Goal: Transaction & Acquisition: Book appointment/travel/reservation

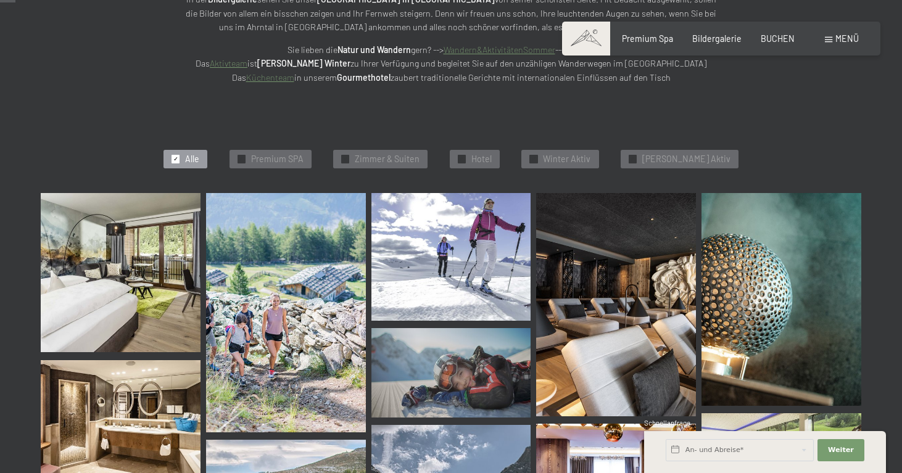
click at [443, 137] on div "✓ Alle ✓ Premium SPA ✓ [PERSON_NAME] & Suiten ✓ Hotel ✓ Winter Aktiv ✓ [PERSON_…" at bounding box center [450, 158] width 929 height 67
click at [553, 193] on img at bounding box center [616, 304] width 160 height 223
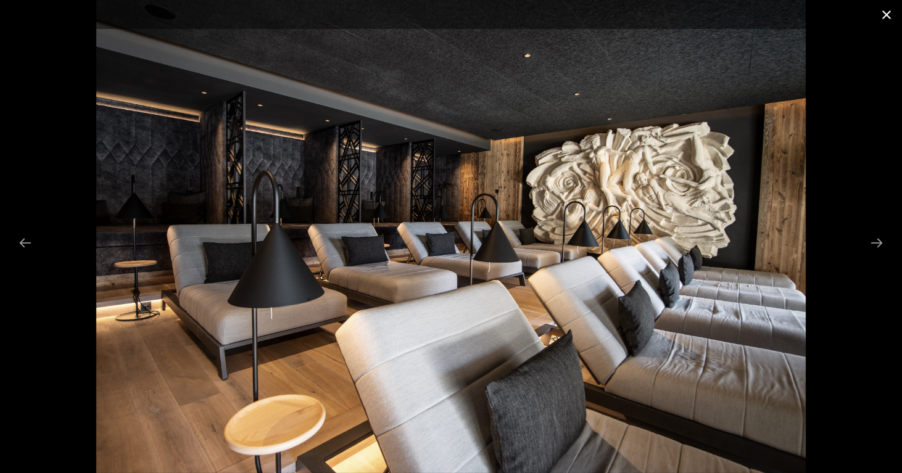
click at [888, 14] on button "Close gallery" at bounding box center [886, 14] width 31 height 29
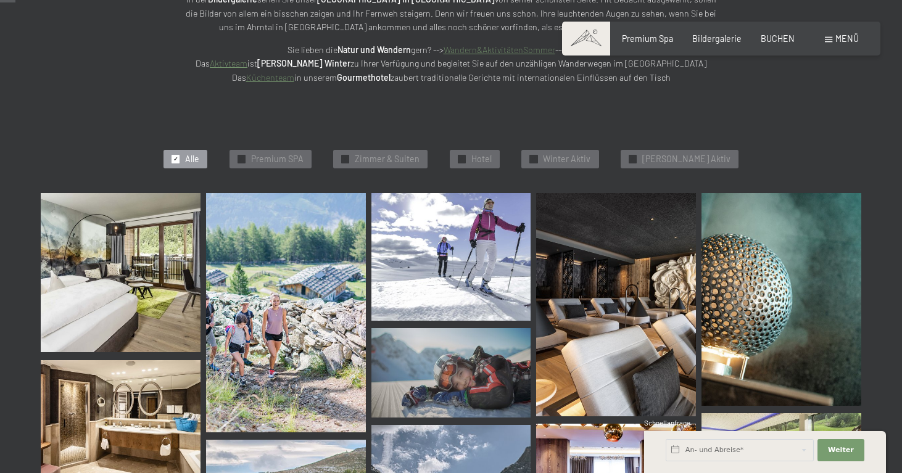
click at [538, 1] on div at bounding box center [451, 1] width 902 height 2
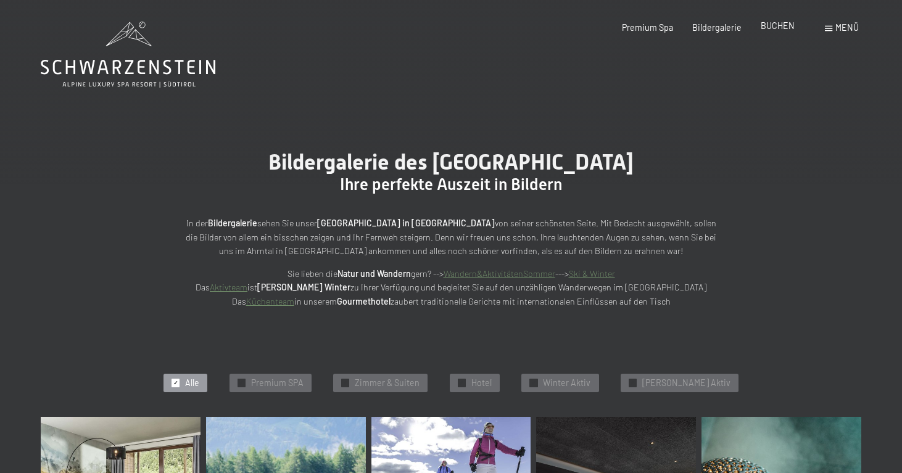
click at [770, 28] on span "BUCHEN" at bounding box center [778, 25] width 34 height 10
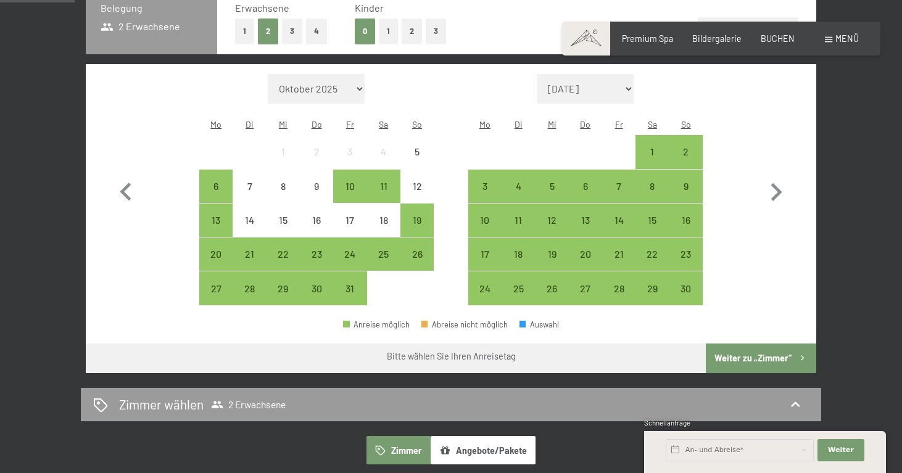
scroll to position [301, 0]
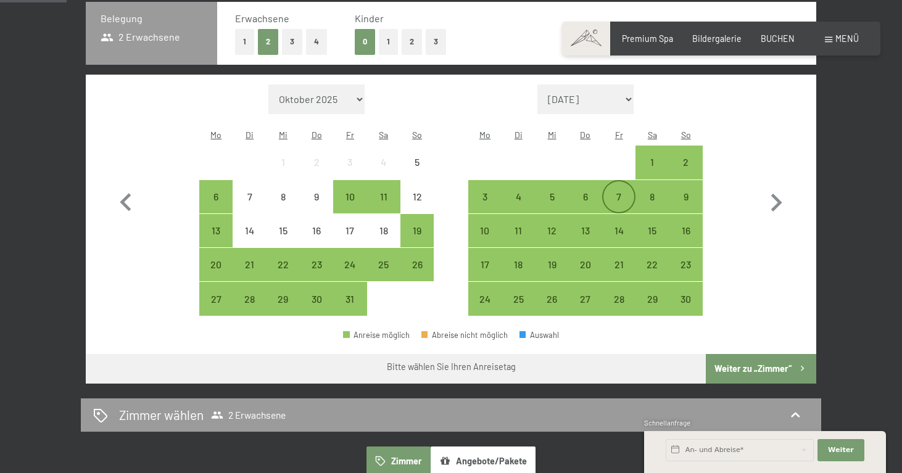
click at [606, 192] on div "7" at bounding box center [618, 207] width 31 height 31
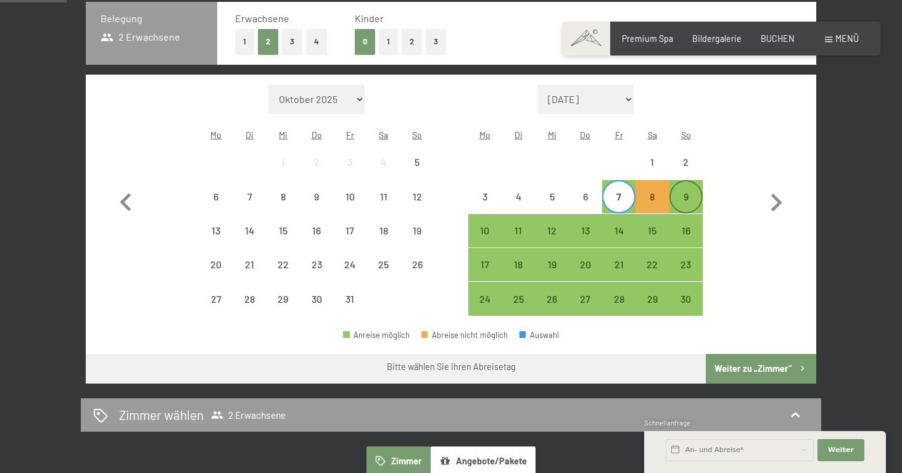
click at [686, 181] on div "9" at bounding box center [686, 196] width 31 height 31
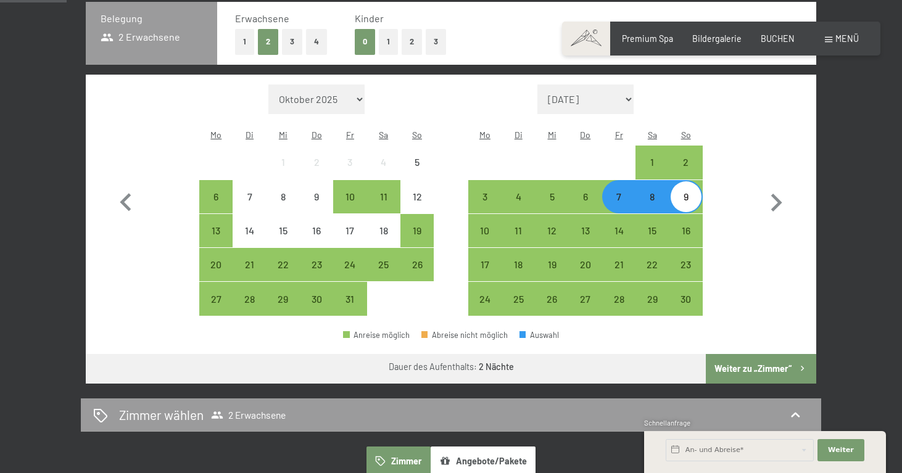
click at [769, 354] on button "Weiter zu „Zimmer“" at bounding box center [761, 369] width 110 height 30
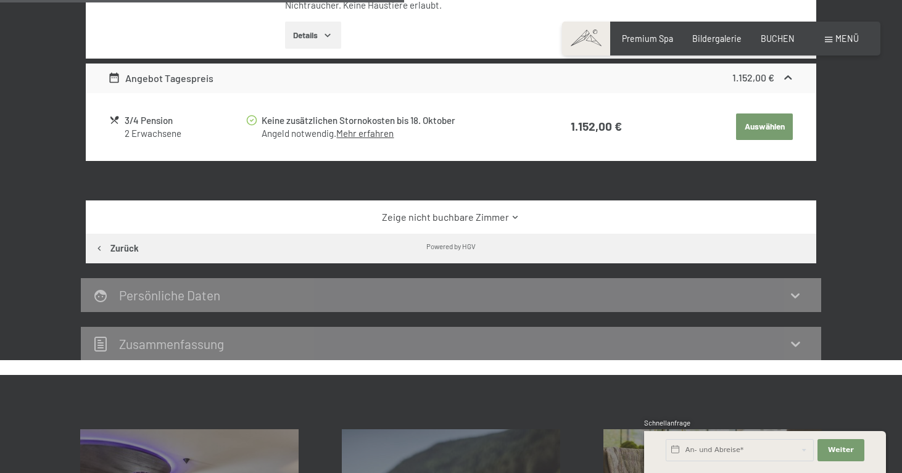
scroll to position [549, 0]
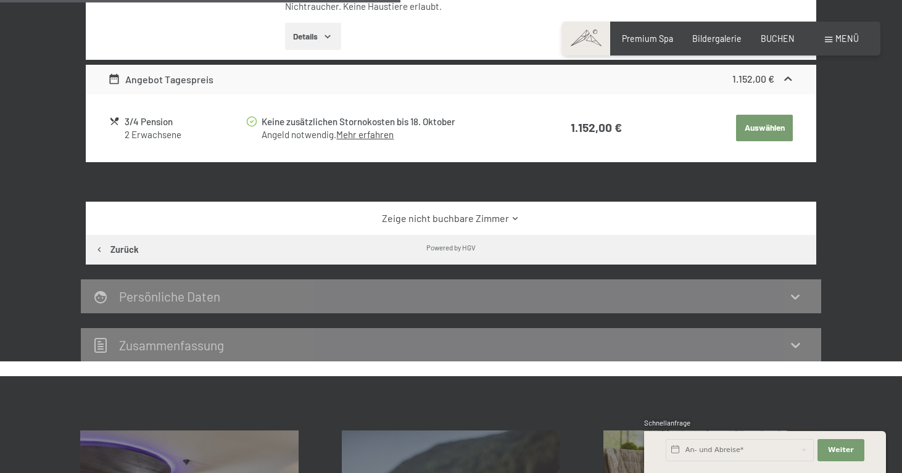
click at [499, 212] on link "Zeige nicht buchbare Zimmer" at bounding box center [451, 219] width 687 height 14
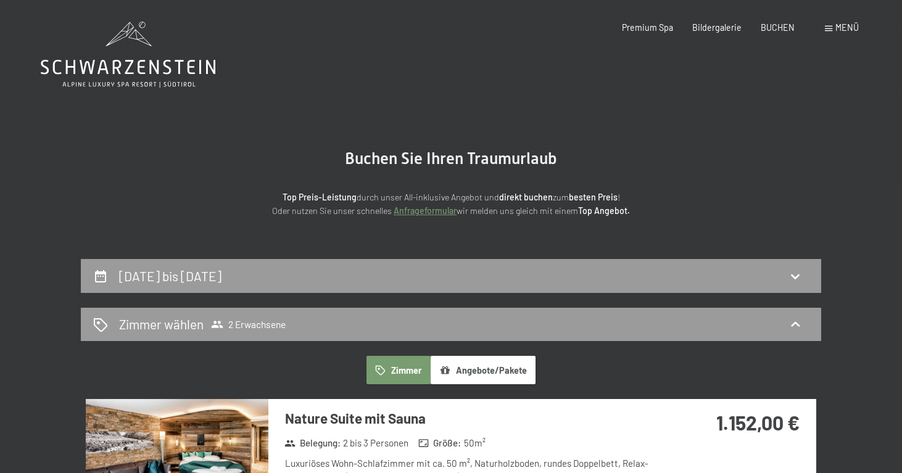
scroll to position [0, 0]
click at [359, 284] on div "7. November bis 9. November 2025" at bounding box center [451, 276] width 740 height 34
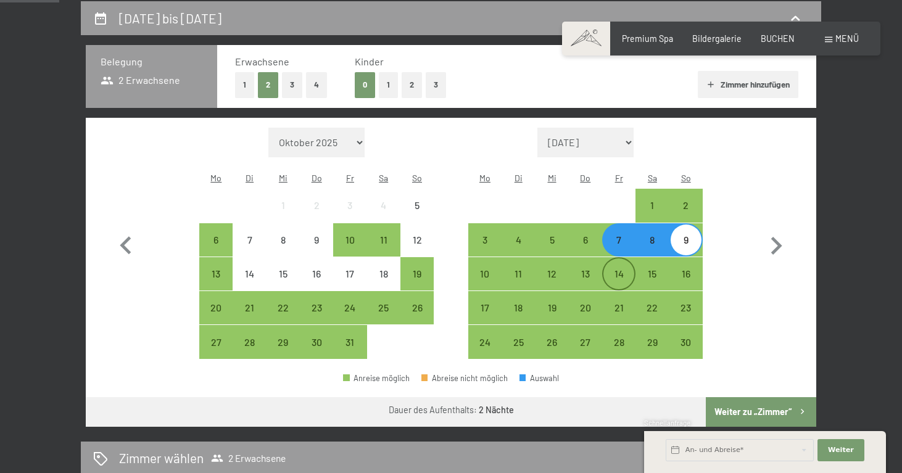
click at [621, 269] on div "14" at bounding box center [618, 284] width 31 height 31
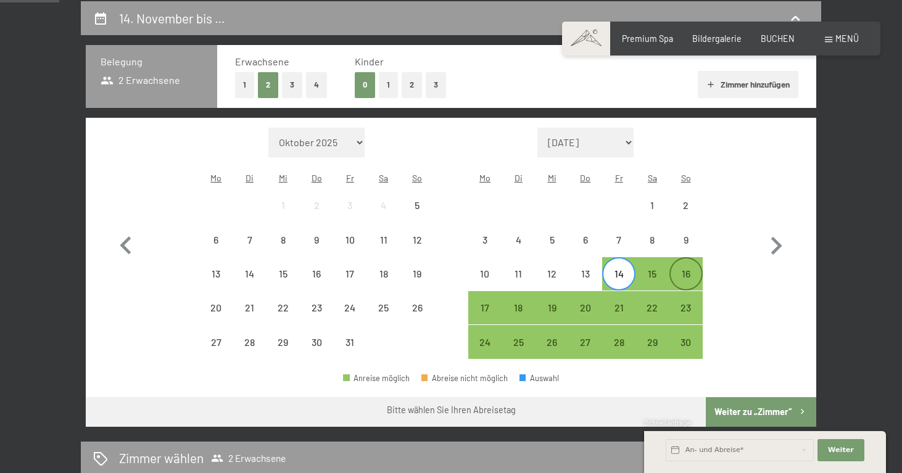
click at [675, 269] on div "16" at bounding box center [686, 284] width 31 height 31
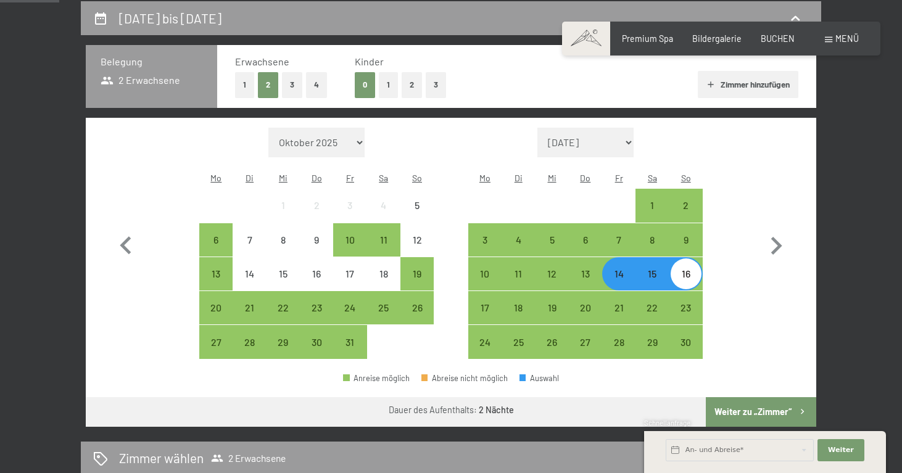
click at [747, 397] on button "Weiter zu „Zimmer“" at bounding box center [761, 412] width 110 height 30
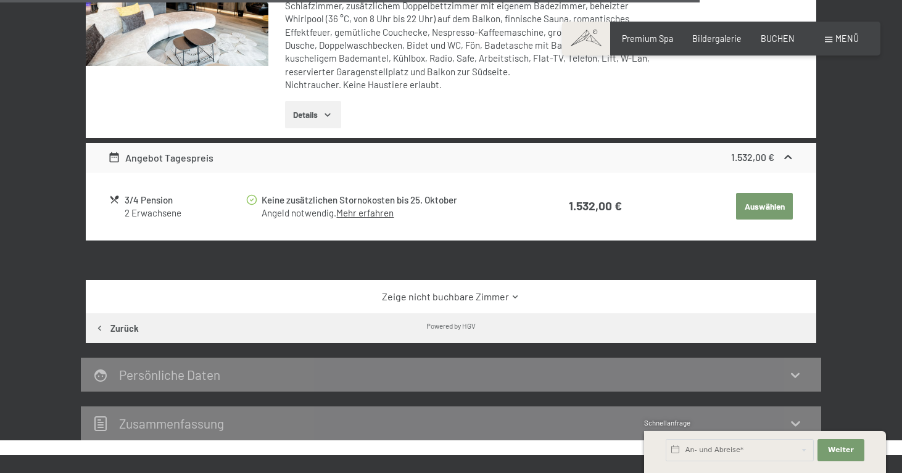
scroll to position [2556, 0]
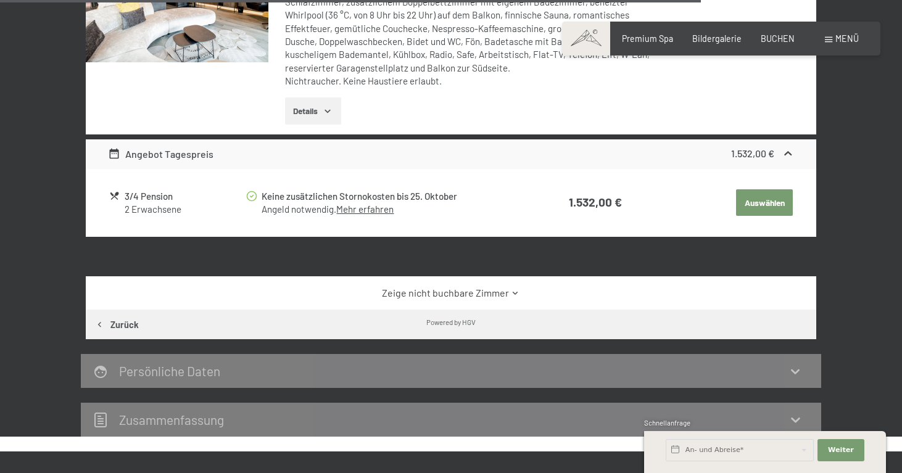
click at [557, 286] on link "Zeige nicht buchbare Zimmer" at bounding box center [451, 293] width 687 height 14
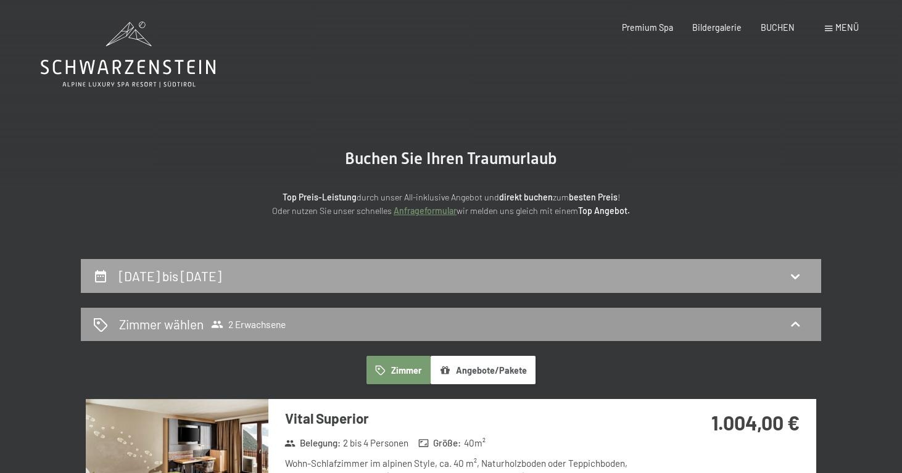
scroll to position [0, 0]
click at [560, 282] on div "14. November bis 16. November 2025" at bounding box center [451, 276] width 716 height 18
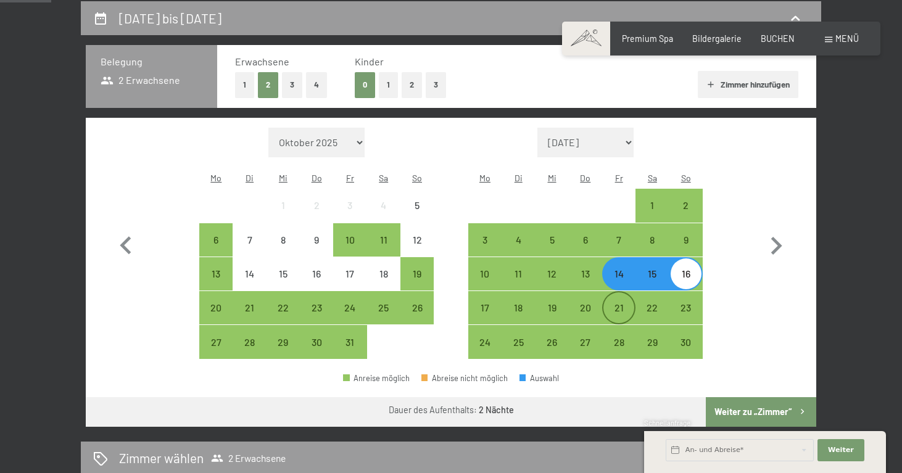
click at [613, 305] on div "21" at bounding box center [618, 318] width 31 height 31
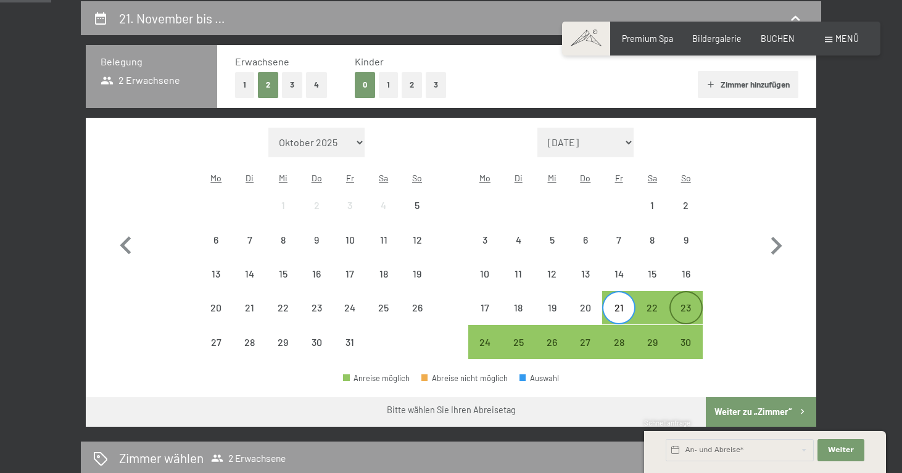
click at [689, 292] on div "23" at bounding box center [686, 307] width 31 height 31
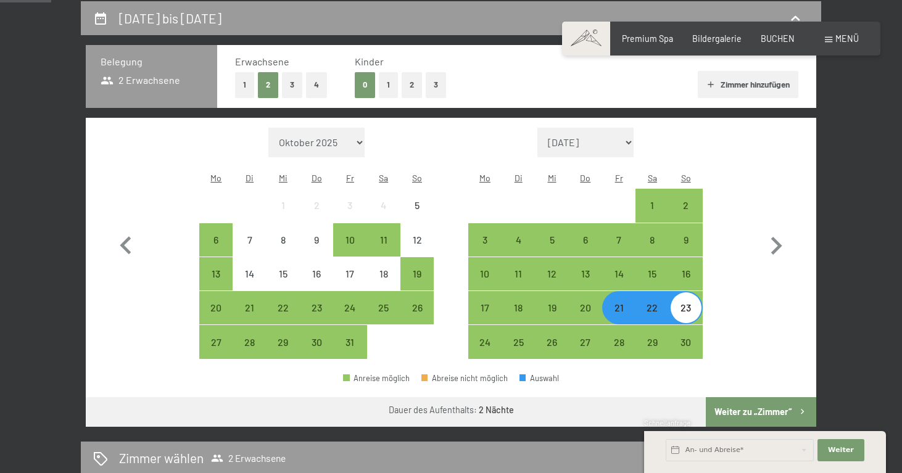
click at [748, 397] on button "Weiter zu „Zimmer“" at bounding box center [761, 412] width 110 height 30
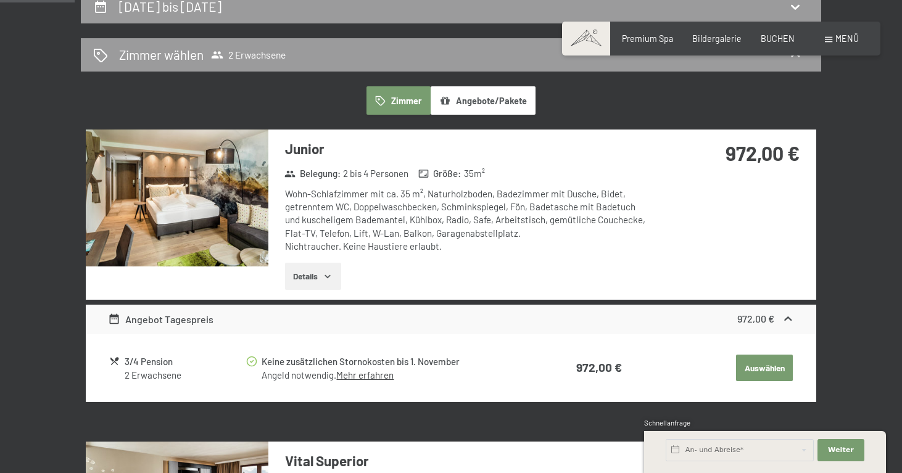
scroll to position [270, 0]
